Goal: Information Seeking & Learning: Learn about a topic

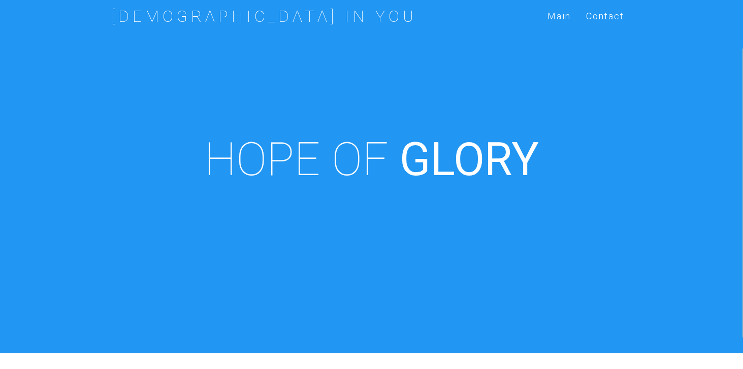
scroll to position [354, 0]
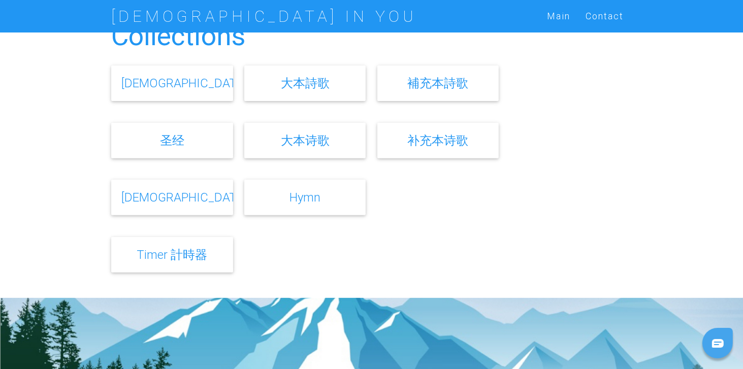
click at [180, 201] on link "[DEMOGRAPHIC_DATA]" at bounding box center [184, 197] width 126 height 15
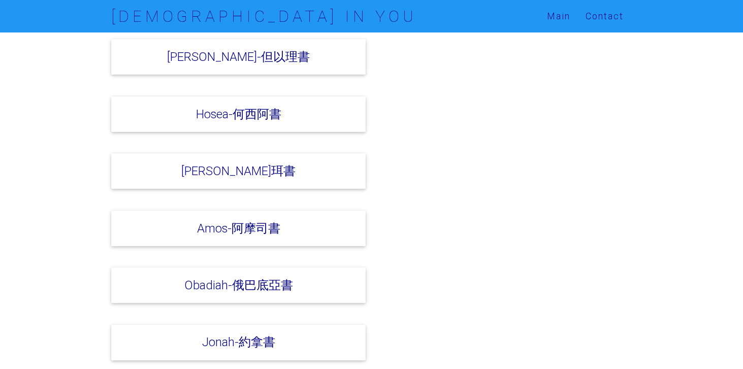
scroll to position [1585, 0]
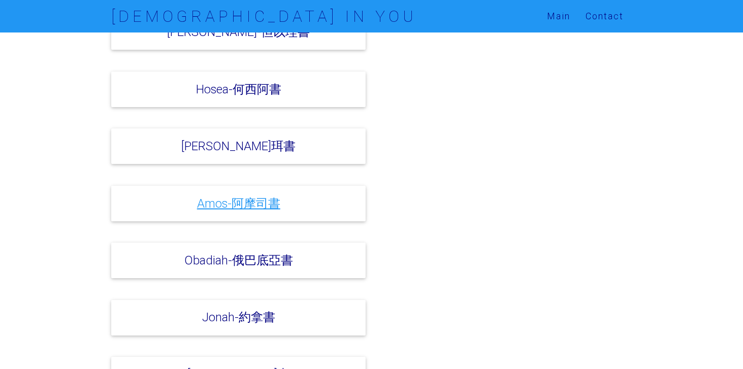
click at [257, 196] on link "Amos-阿摩司書" at bounding box center [238, 203] width 83 height 15
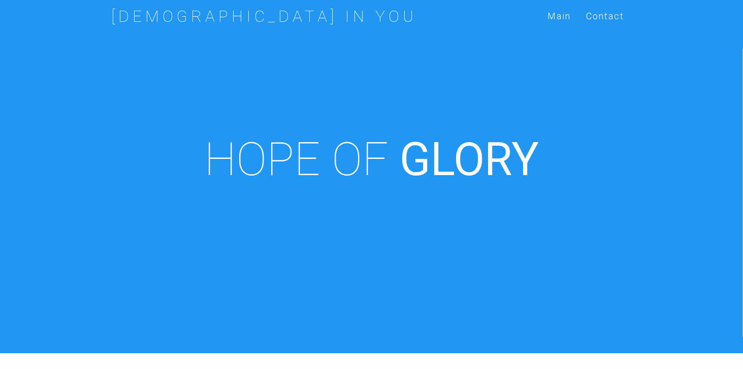
scroll to position [354, 0]
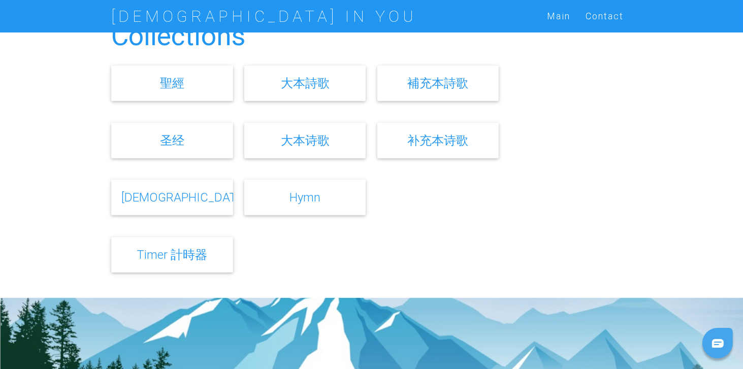
click at [176, 195] on link "[DEMOGRAPHIC_DATA]" at bounding box center [184, 197] width 126 height 15
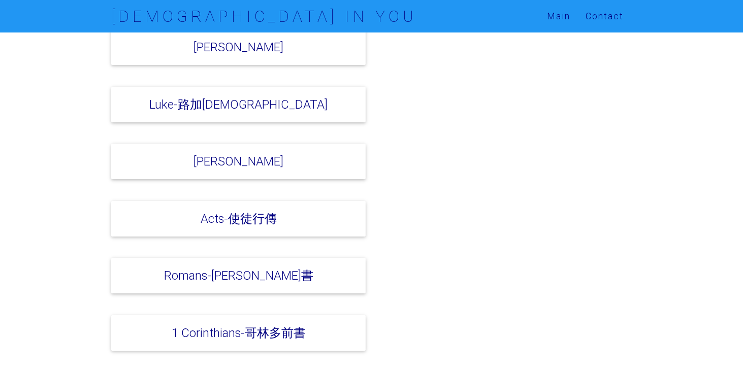
scroll to position [2358, 0]
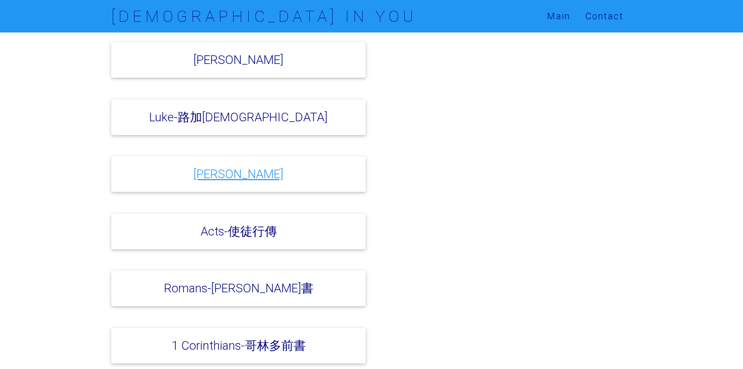
click at [255, 167] on link "John-約翰福音" at bounding box center [239, 174] width 90 height 15
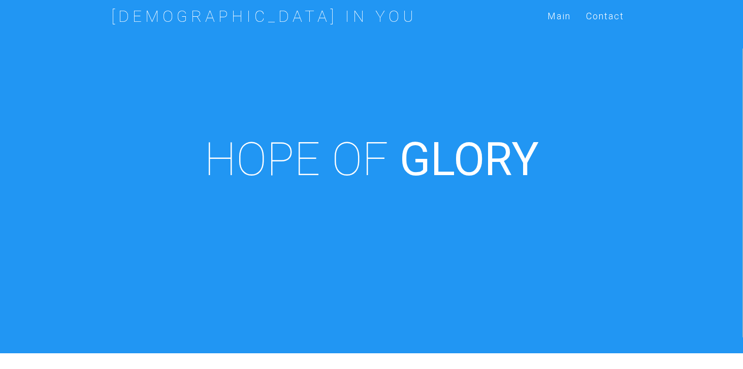
scroll to position [354, 0]
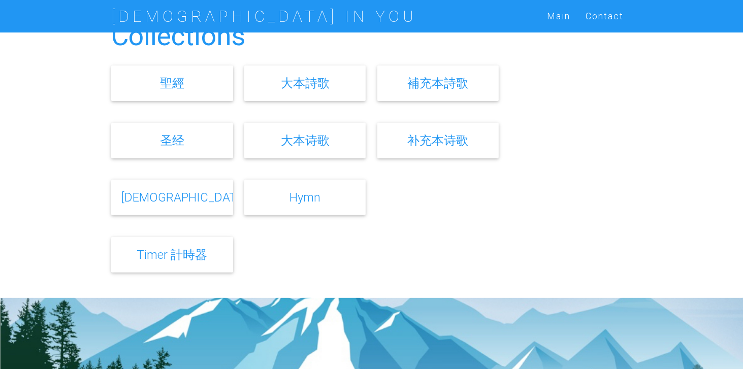
click at [179, 200] on link "Bible" at bounding box center [184, 197] width 126 height 15
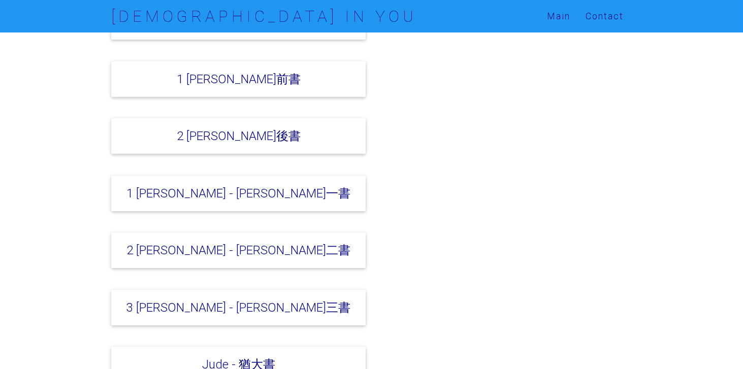
scroll to position [3496, 0]
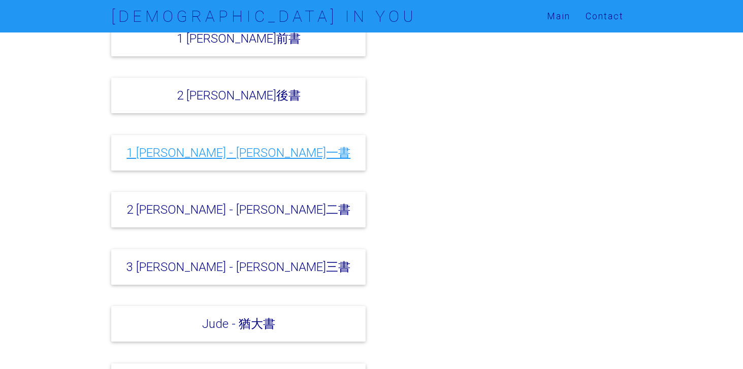
click at [231, 145] on link "1 [PERSON_NAME] - [PERSON_NAME]一書" at bounding box center [239, 152] width 224 height 15
